Goal: Use online tool/utility: Utilize a website feature to perform a specific function

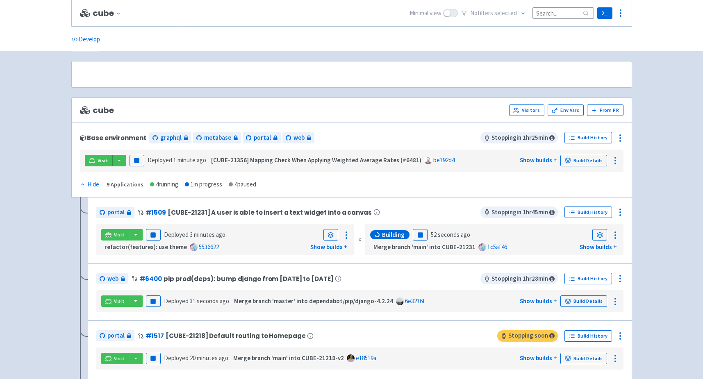
scroll to position [180, 0]
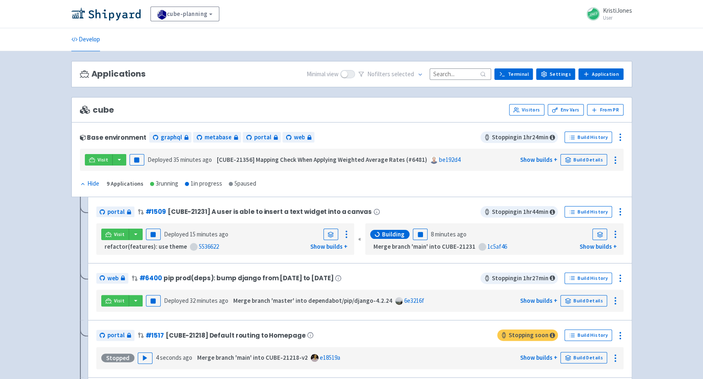
scroll to position [257, 0]
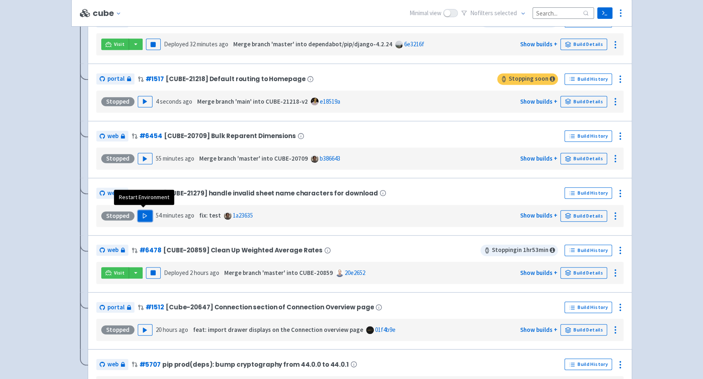
click at [145, 214] on icon "button" at bounding box center [145, 216] width 6 height 6
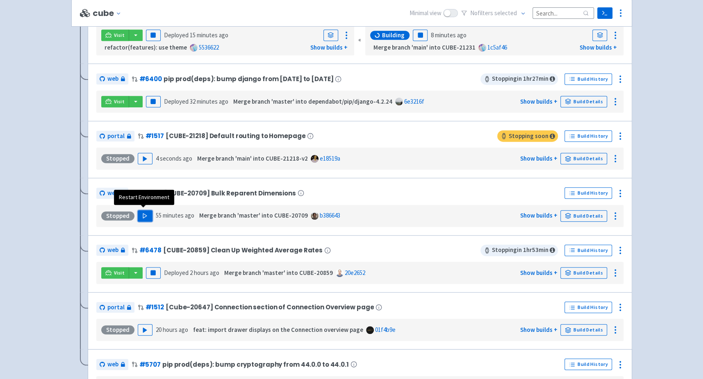
click at [144, 213] on icon "button" at bounding box center [145, 216] width 6 height 6
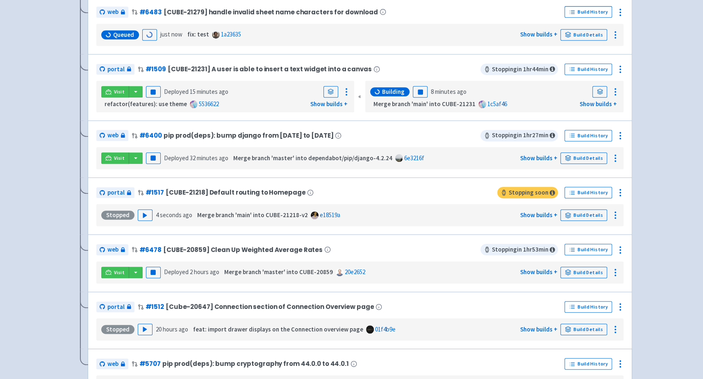
scroll to position [20, 0]
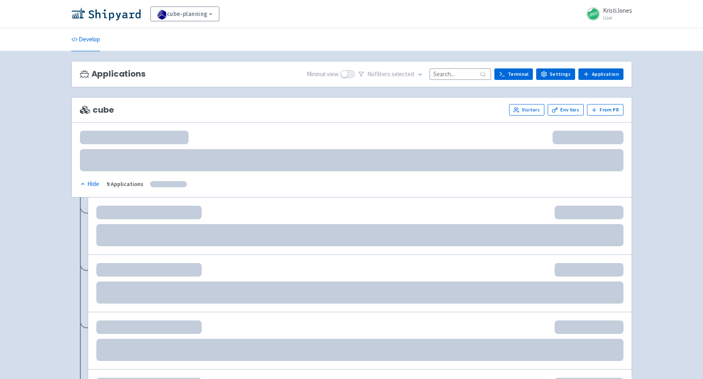
scroll to position [20, 0]
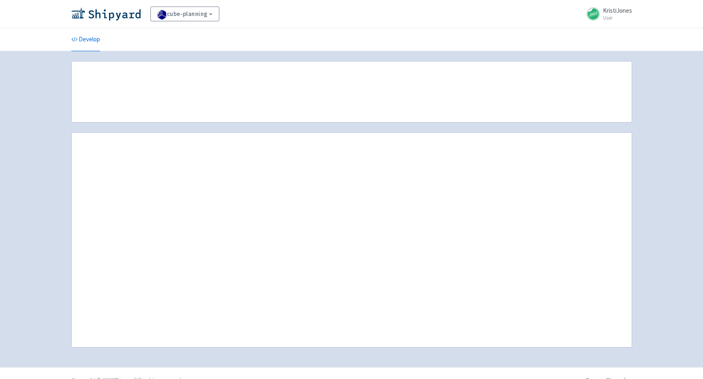
scroll to position [20, 0]
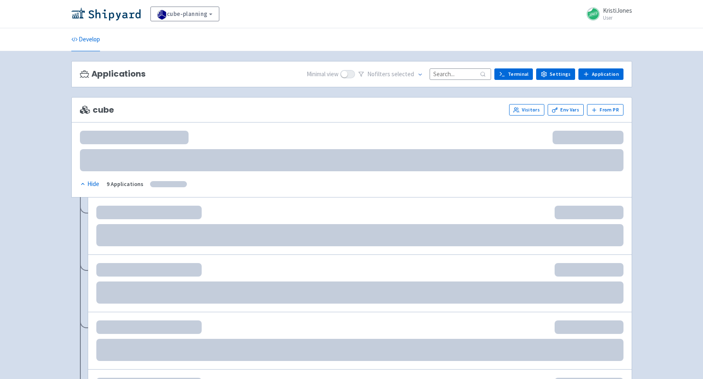
scroll to position [20, 0]
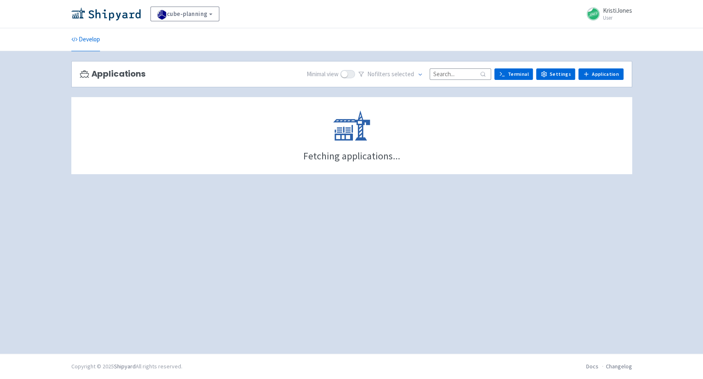
scroll to position [20, 0]
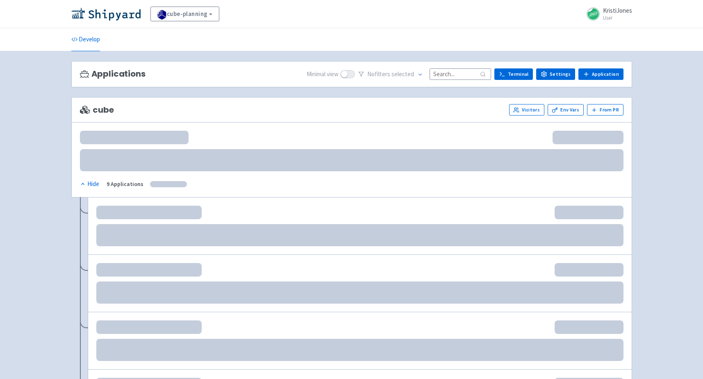
scroll to position [20, 0]
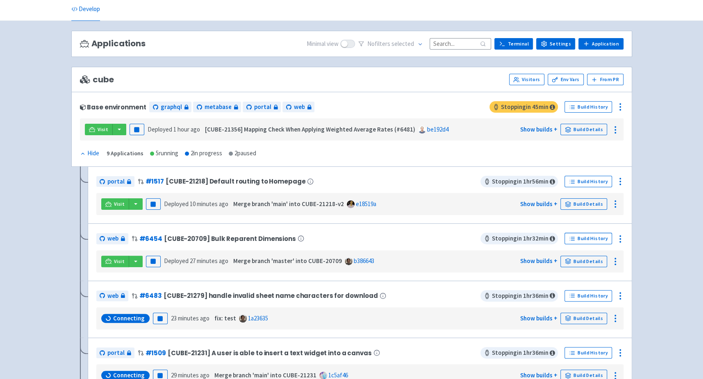
scroll to position [32, 0]
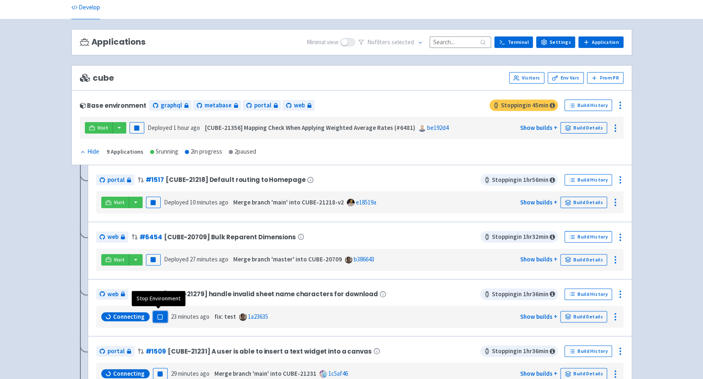
click at [159, 314] on icon "button" at bounding box center [160, 317] width 6 height 6
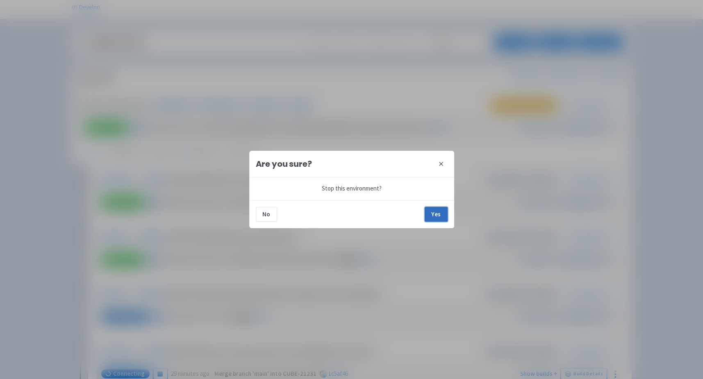
click at [438, 218] on button "Yes" at bounding box center [435, 214] width 23 height 15
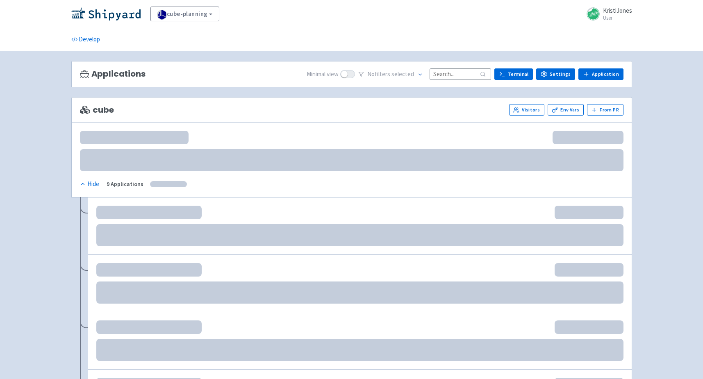
scroll to position [32, 0]
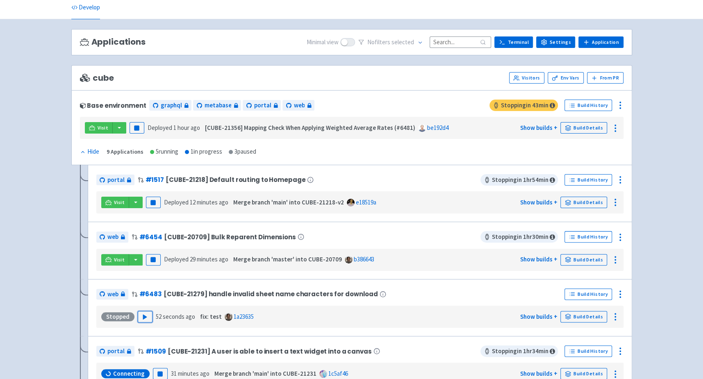
click at [147, 312] on button "Play" at bounding box center [145, 316] width 15 height 11
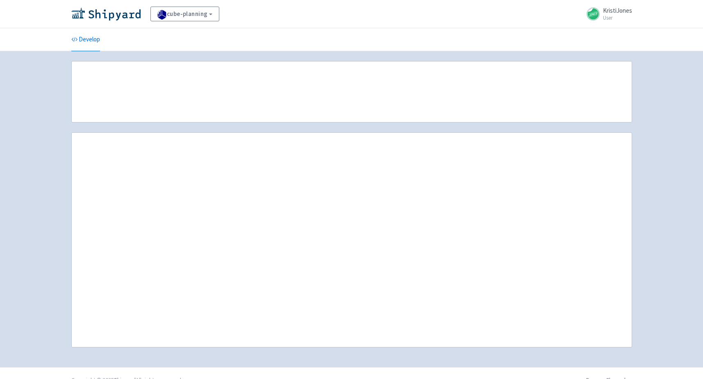
scroll to position [32, 0]
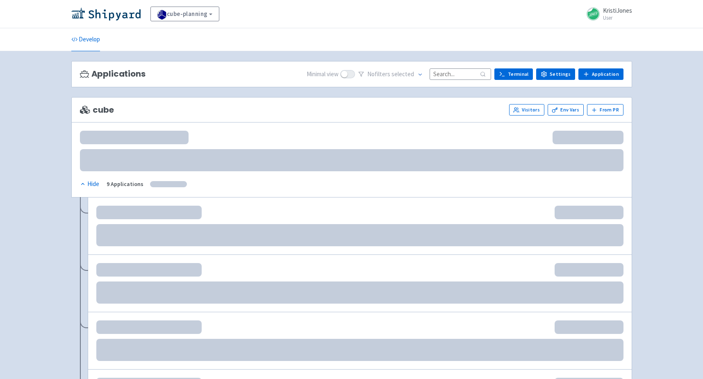
scroll to position [32, 0]
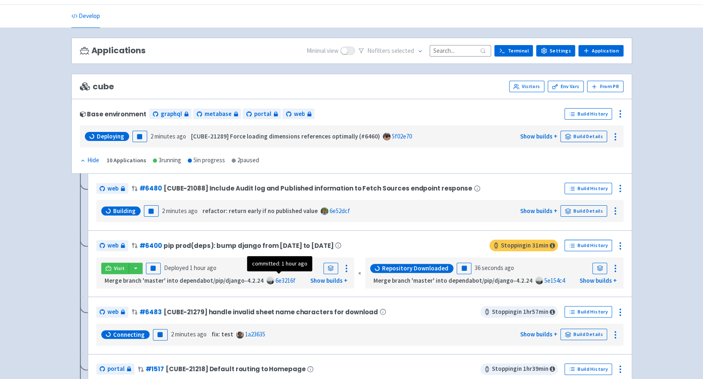
scroll to position [25, 0]
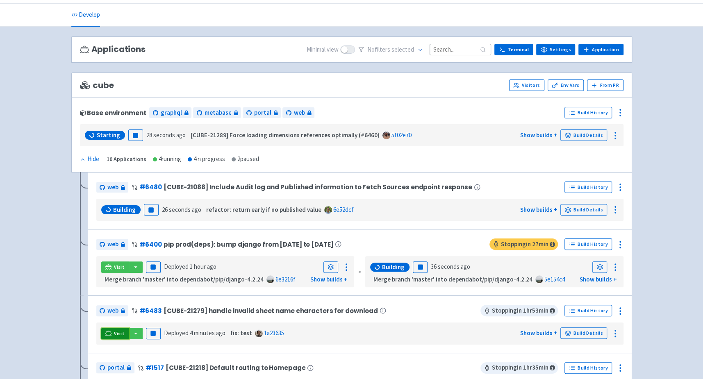
click at [115, 330] on span "Visit" at bounding box center [119, 333] width 11 height 7
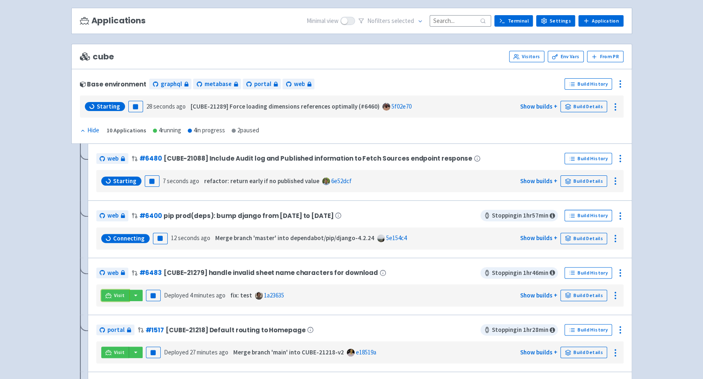
scroll to position [53, 0]
click at [111, 293] on icon at bounding box center [108, 295] width 6 height 5
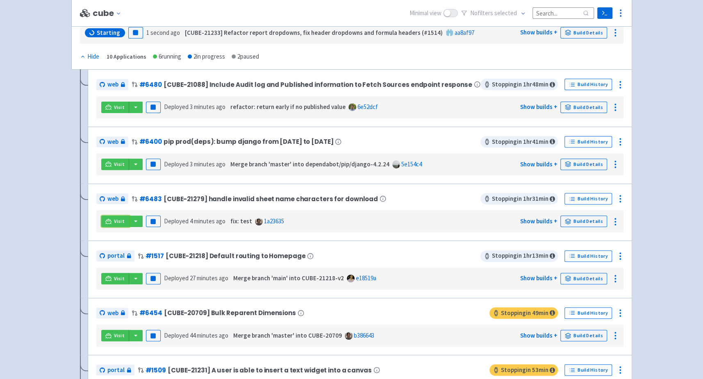
scroll to position [132, 0]
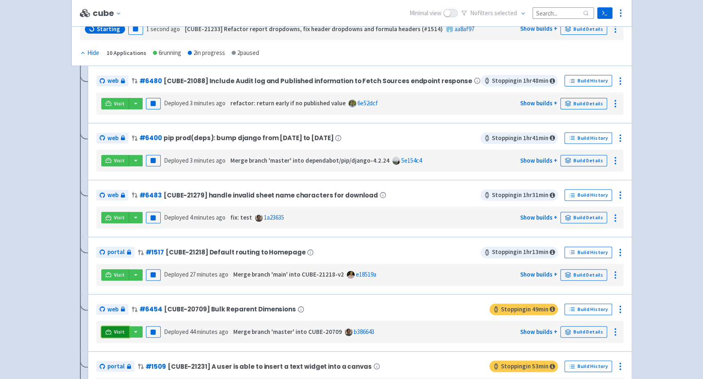
click at [108, 329] on icon at bounding box center [108, 332] width 6 height 6
